Goal: Check status

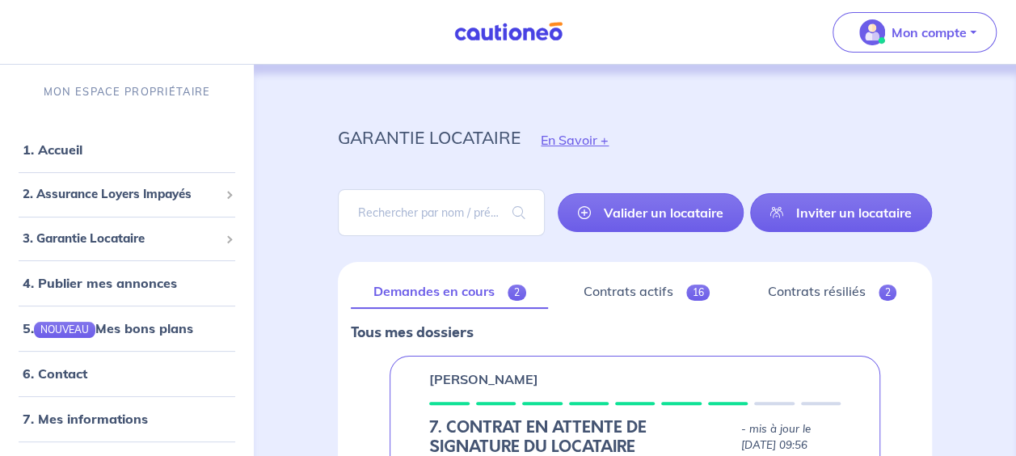
click at [630, 301] on link "Contrats actifs 16" at bounding box center [646, 292] width 171 height 34
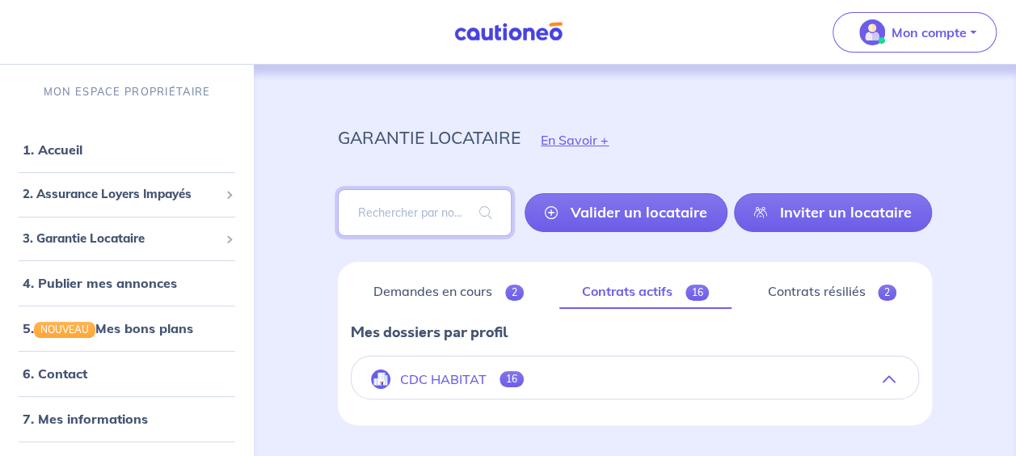
click at [412, 207] on input "search" at bounding box center [425, 212] width 174 height 47
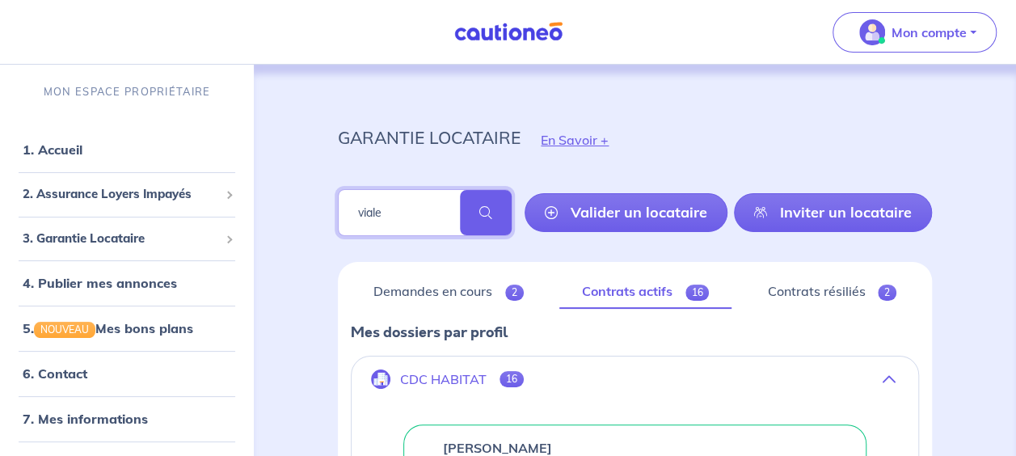
type input "viale"
